Goal: Transaction & Acquisition: Obtain resource

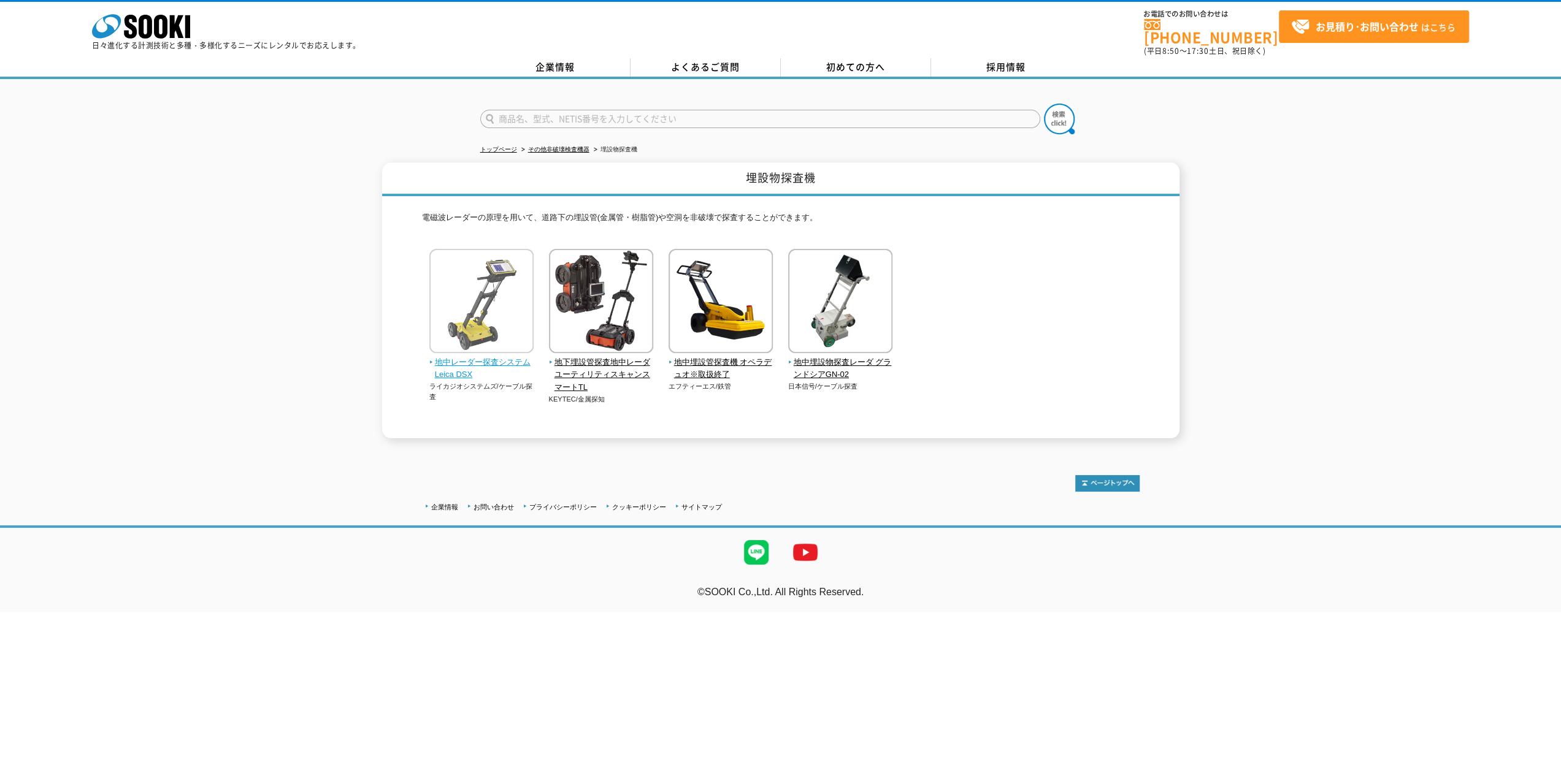
click at [499, 356] on span "地中レーダー探査システム Leica DSX" at bounding box center [482, 369] width 105 height 26
click at [507, 356] on span "地中レーダー探査システム Leica DSX" at bounding box center [482, 369] width 105 height 26
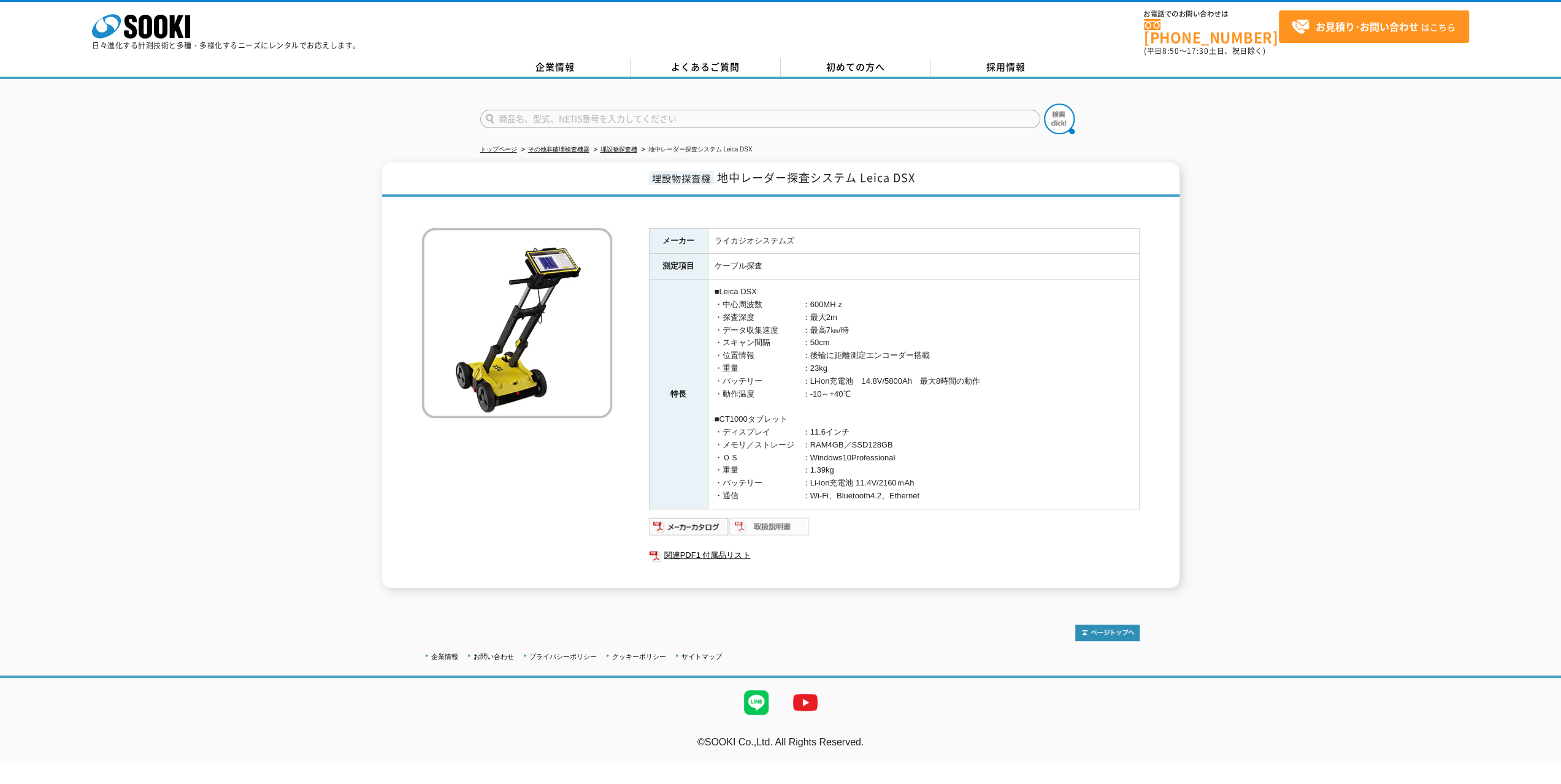
click at [767, 523] on img at bounding box center [769, 526] width 80 height 20
